Goal: Task Accomplishment & Management: Complete application form

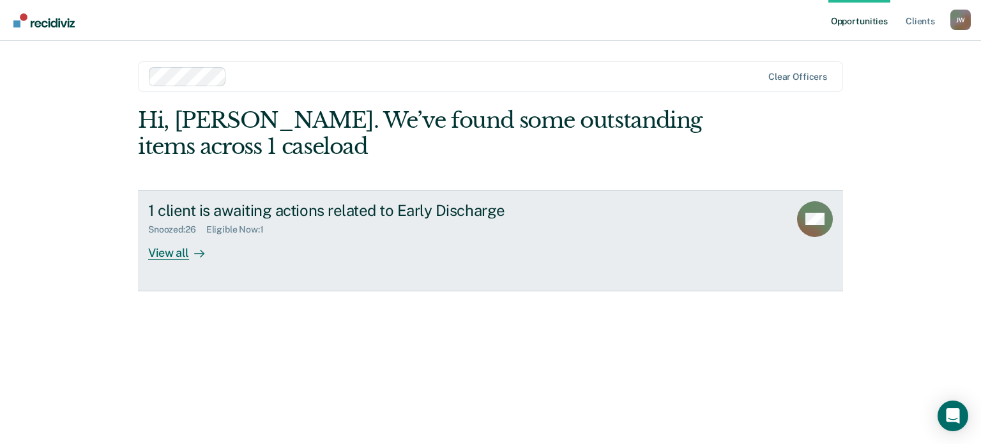
click at [180, 257] on div "View all" at bounding box center [184, 247] width 72 height 25
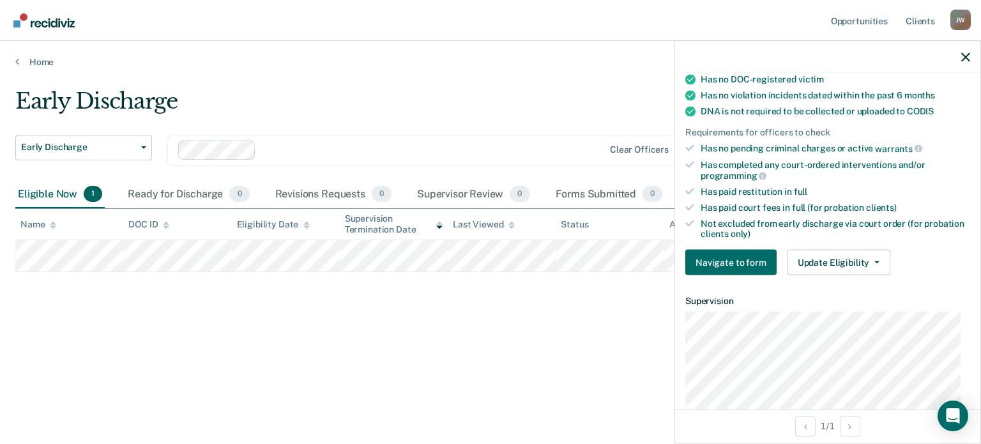
scroll to position [256, 0]
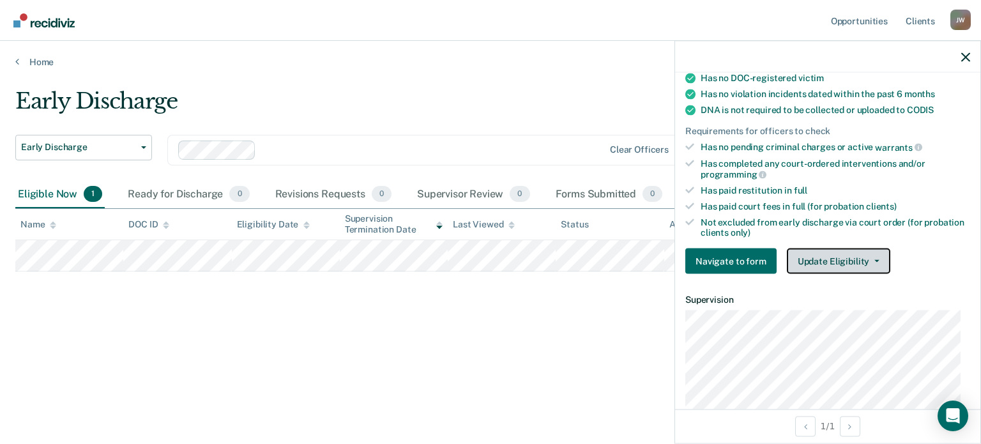
click at [817, 258] on button "Update Eligibility" at bounding box center [838, 261] width 103 height 26
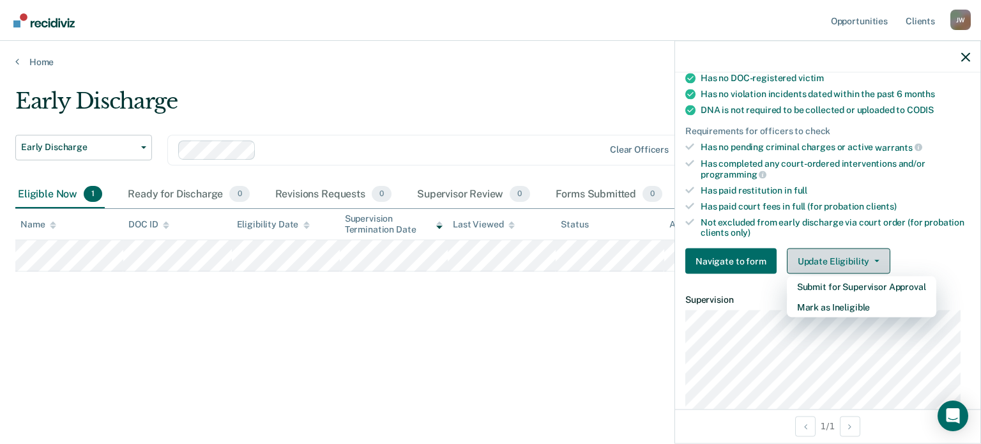
click at [824, 265] on button "Update Eligibility" at bounding box center [838, 261] width 103 height 26
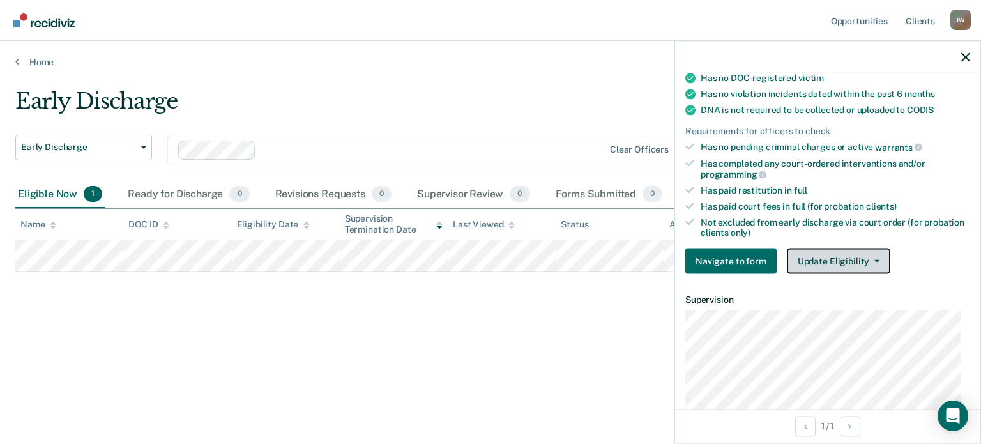
click at [824, 265] on button "Update Eligibility" at bounding box center [838, 261] width 103 height 26
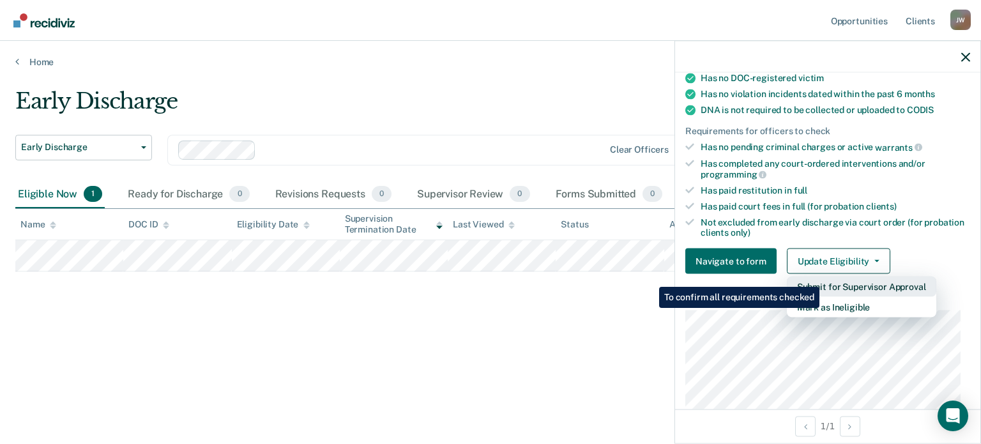
click at [822, 277] on button "Submit for Supervisor Approval" at bounding box center [861, 287] width 149 height 20
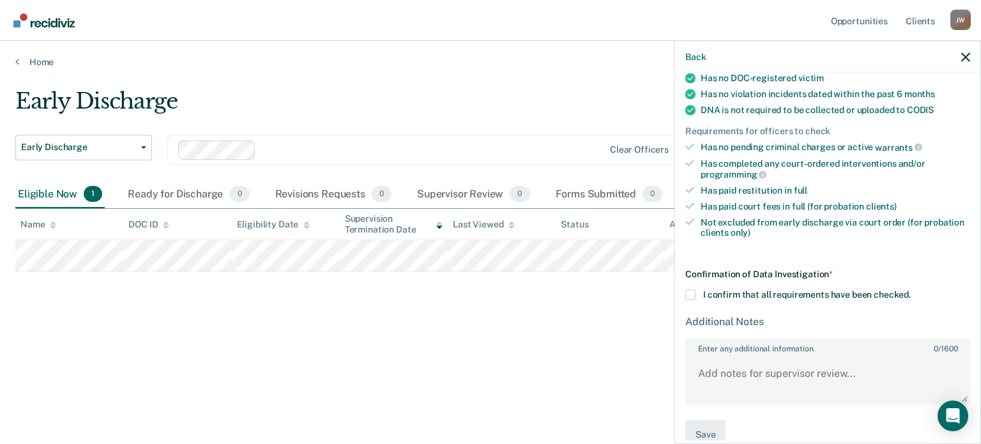
click at [690, 291] on span at bounding box center [690, 294] width 10 height 10
click at [911, 289] on input "I confirm that all requirements have been checked." at bounding box center [911, 289] width 0 height 0
click at [756, 369] on textarea "Enter any additional information 0 / 1600" at bounding box center [828, 379] width 282 height 47
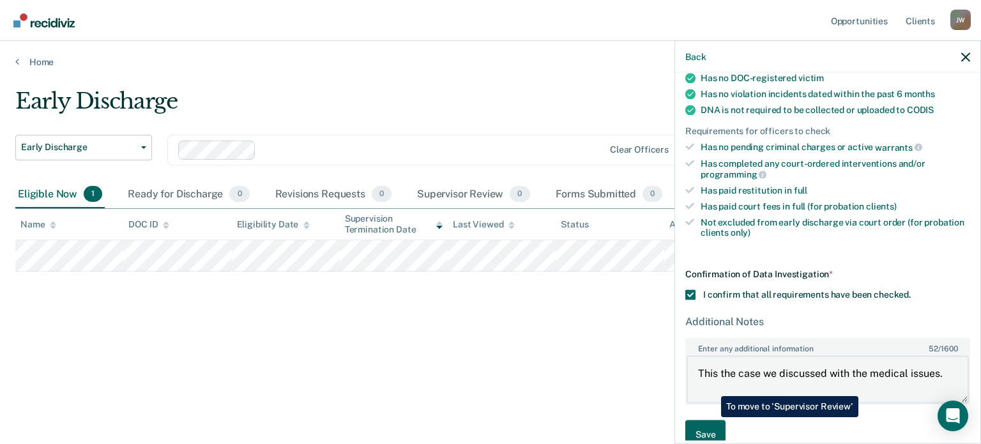
type textarea "This the case we discussed with the medical issues."
click at [710, 420] on button "Save" at bounding box center [705, 434] width 40 height 29
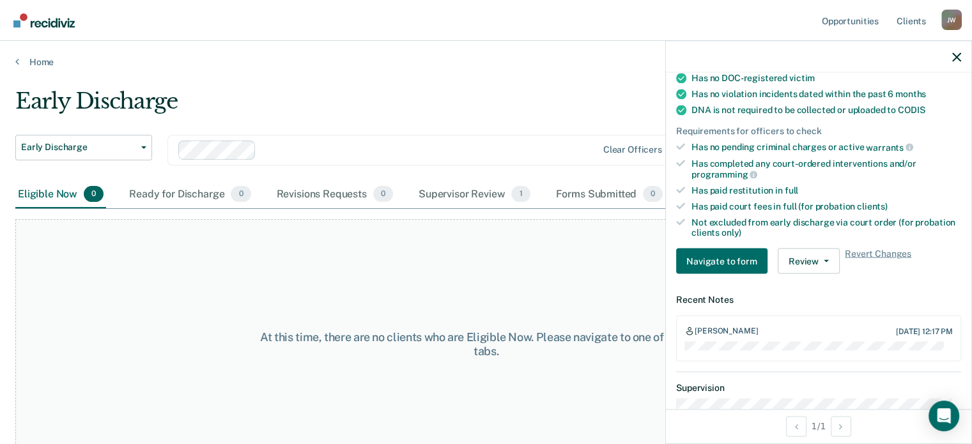
click at [425, 245] on div "At this time, there are no clients who are Eligible Now. Please navigate to one…" at bounding box center [485, 344] width 941 height 250
click at [445, 195] on div "Supervisor Review 1" at bounding box center [474, 195] width 117 height 28
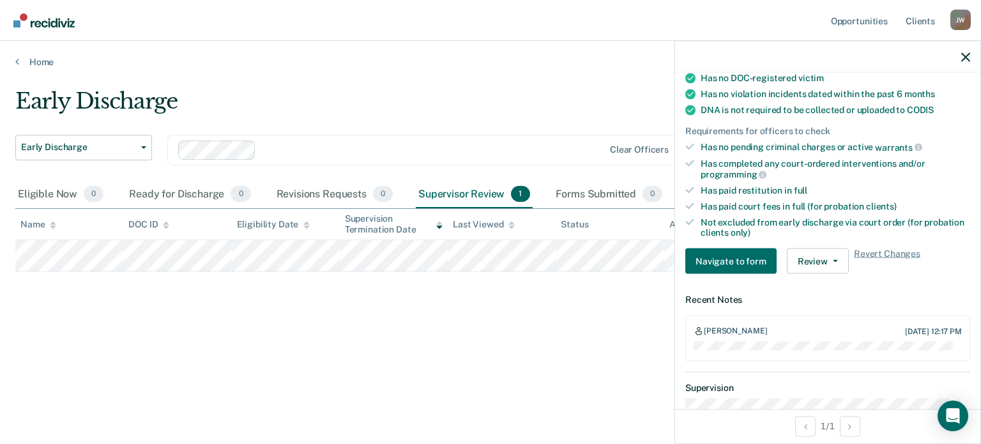
click at [378, 82] on main "Early Discharge Early Discharge Early Discharge Clear officers Eligible Now 0 R…" at bounding box center [490, 254] width 981 height 372
click at [965, 62] on div at bounding box center [827, 57] width 305 height 32
click at [967, 56] on icon "button" at bounding box center [965, 56] width 9 height 9
